Goal: Communication & Community: Answer question/provide support

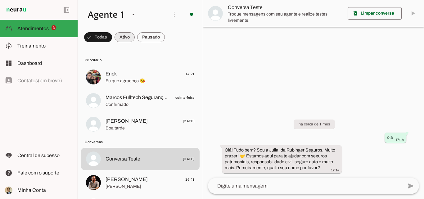
click at [123, 33] on span at bounding box center [124, 37] width 20 height 15
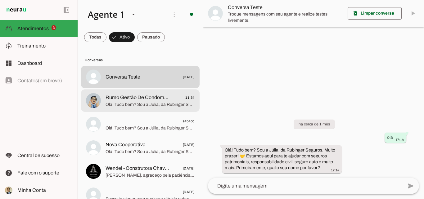
click at [134, 100] on span "Rumo Gestão De Condomínios" at bounding box center [137, 97] width 64 height 7
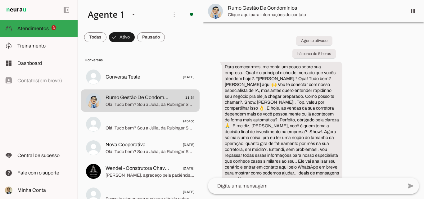
scroll to position [42, 0]
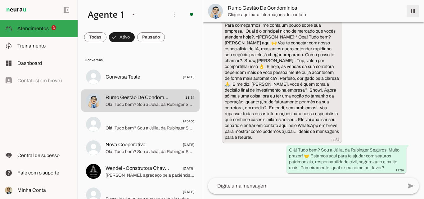
click at [412, 10] on span at bounding box center [412, 11] width 15 height 15
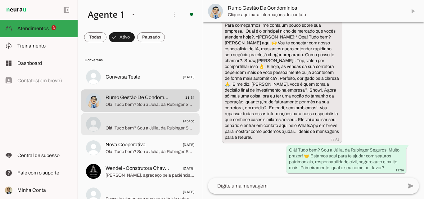
click at [145, 141] on span "Nova Cooperativa" at bounding box center [125, 144] width 40 height 7
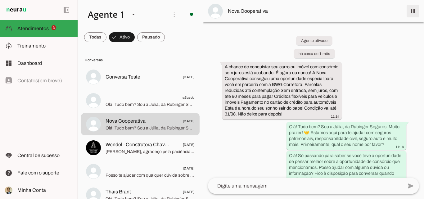
click at [413, 11] on span at bounding box center [412, 11] width 15 height 15
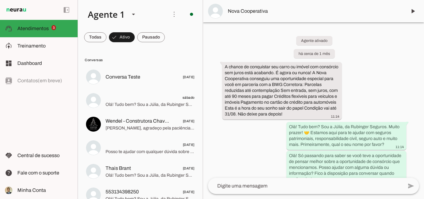
click at [376, 105] on div "Agente ativado há cerca de 1 mês A chance de conquistar seu carro ou imóvel com…" at bounding box center [313, 99] width 221 height 155
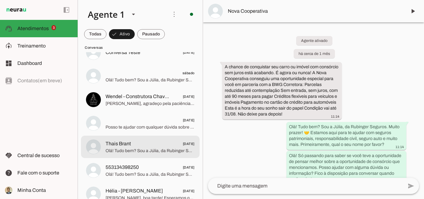
scroll to position [35, 0]
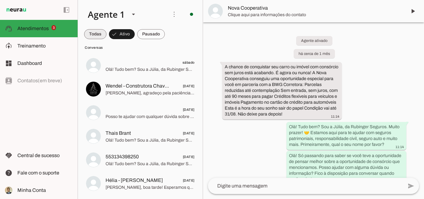
click at [96, 34] on span at bounding box center [95, 34] width 22 height 15
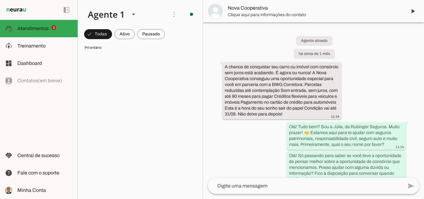
scroll to position [238, 0]
click at [151, 34] on span at bounding box center [151, 34] width 28 height 15
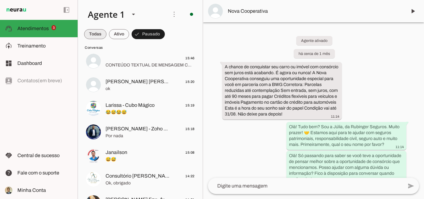
click at [96, 34] on span at bounding box center [95, 34] width 22 height 15
click at [126, 34] on span at bounding box center [124, 34] width 20 height 15
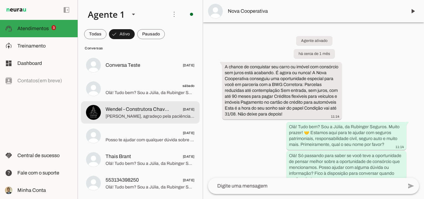
scroll to position [0, 0]
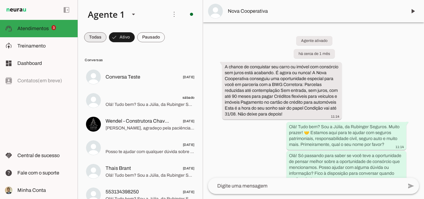
click at [93, 36] on span at bounding box center [95, 37] width 22 height 15
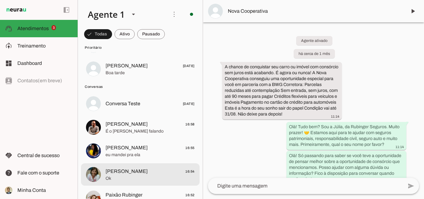
scroll to position [41, 0]
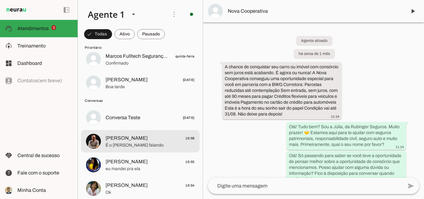
click at [133, 139] on span "[PERSON_NAME]" at bounding box center [126, 137] width 42 height 7
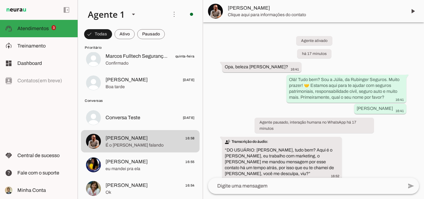
scroll to position [100, 0]
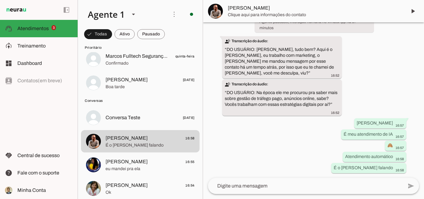
click at [375, 88] on div "Agente ativado há 17 minutos Opa, beleza Fred? 16:41 Olá! Tudo bem? Sou a Júlia…" at bounding box center [313, 99] width 221 height 155
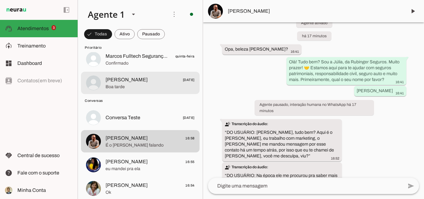
scroll to position [0, 0]
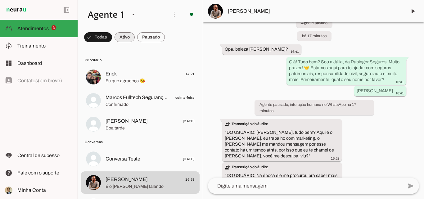
click at [127, 39] on span at bounding box center [124, 37] width 20 height 15
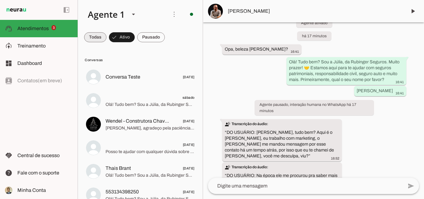
click at [101, 39] on span at bounding box center [95, 37] width 22 height 15
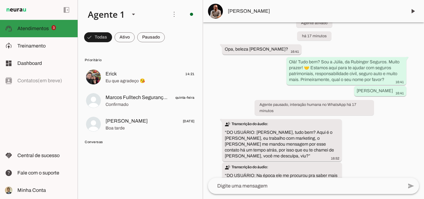
click at [42, 30] on span "Atendimentos" at bounding box center [32, 28] width 31 height 5
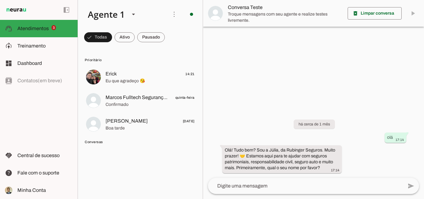
click at [385, 115] on div "há cerca de 1 mês olá 17:14 Olá! Tudo bem? Sou a Júlia, da Rubinger Seguros. Mu…" at bounding box center [313, 142] width 221 height 72
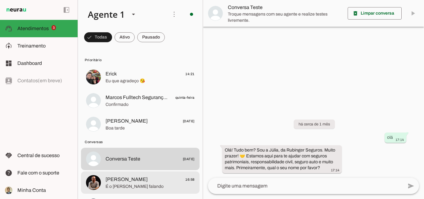
click at [131, 181] on span "[PERSON_NAME]" at bounding box center [126, 179] width 42 height 7
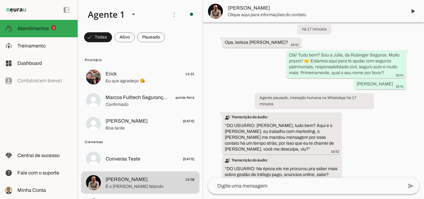
scroll to position [18, 0]
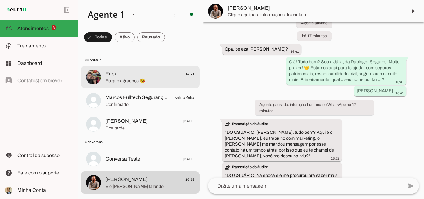
click at [125, 78] on span "Eu que agradeço 😘" at bounding box center [149, 81] width 89 height 6
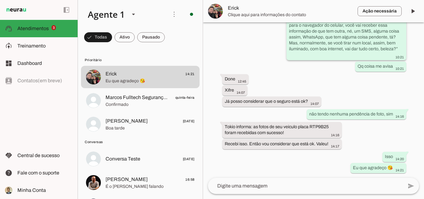
scroll to position [2294, 0]
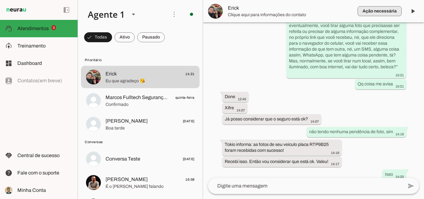
click at [372, 8] on span "button" at bounding box center [379, 11] width 44 height 15
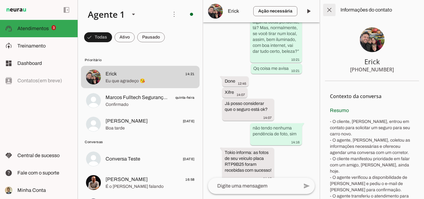
click at [330, 8] on span at bounding box center [329, 9] width 15 height 15
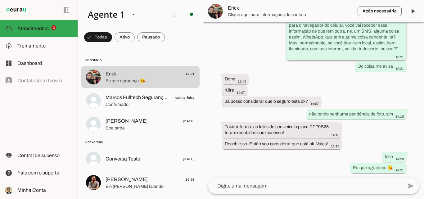
scroll to position [2294, 0]
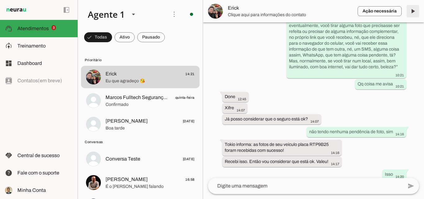
click at [413, 10] on span at bounding box center [412, 11] width 15 height 15
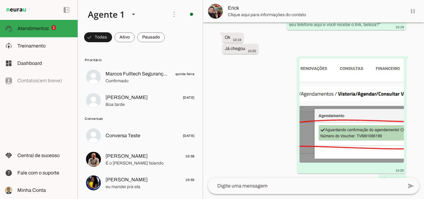
scroll to position [2309, 0]
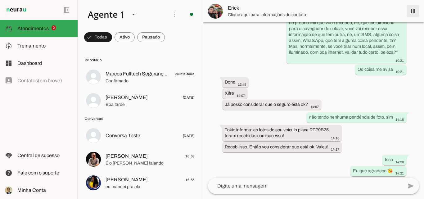
drag, startPoint x: 412, startPoint y: 11, endPoint x: 132, endPoint y: 92, distance: 291.8
click at [412, 11] on span at bounding box center [412, 11] width 15 height 15
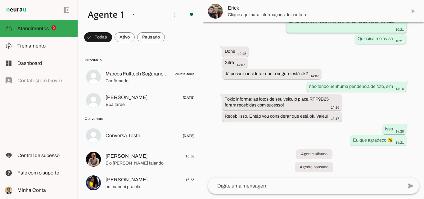
scroll to position [2322, 0]
